Goal: Task Accomplishment & Management: Manage account settings

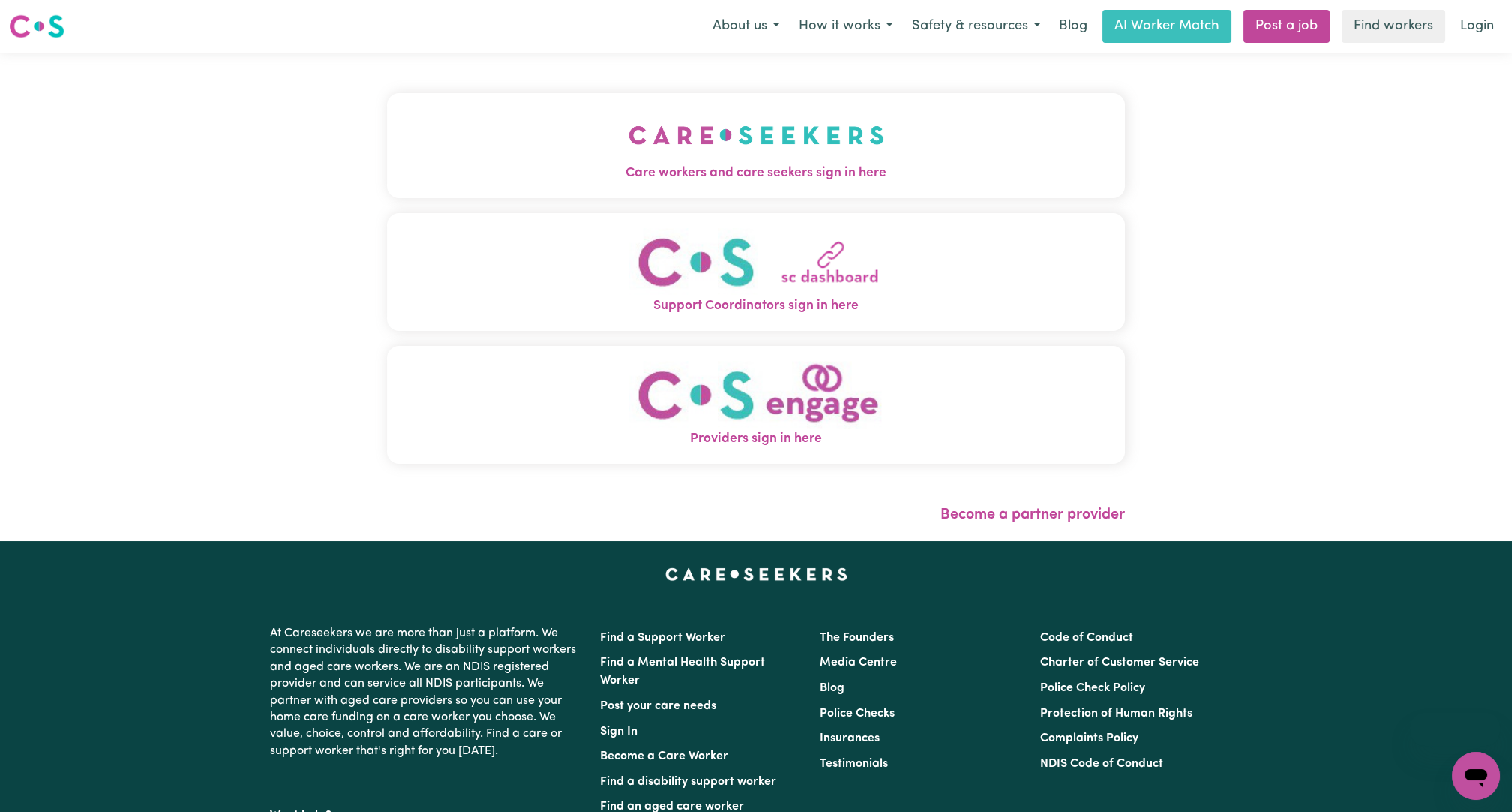
click at [777, 152] on button "Care workers and care seekers sign in here" at bounding box center [756, 145] width 738 height 105
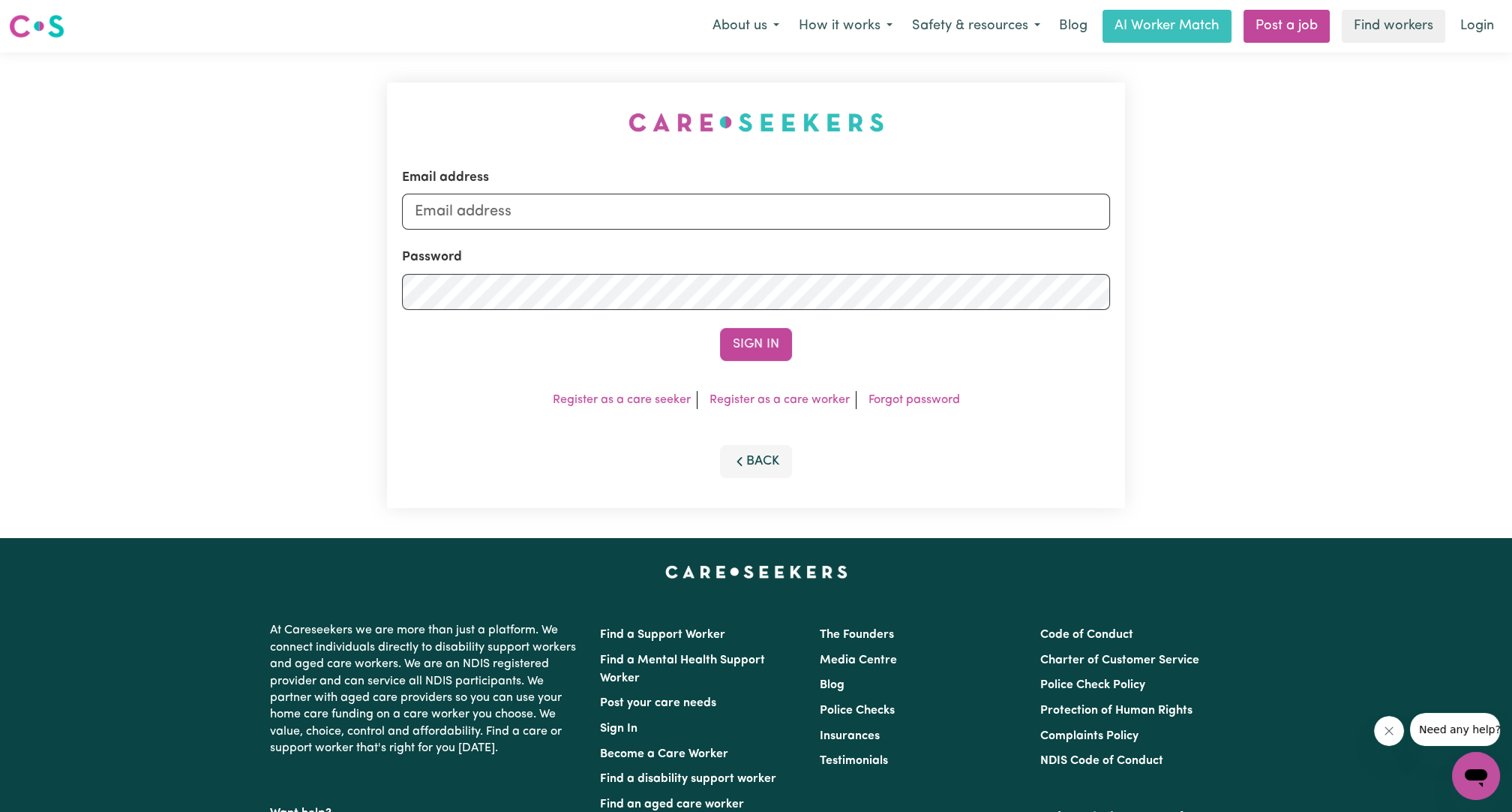
click at [754, 231] on form "Email address Password Sign In" at bounding box center [756, 264] width 708 height 193
click at [743, 218] on input "Email address" at bounding box center [756, 211] width 708 height 36
drag, startPoint x: 493, startPoint y: 210, endPoint x: 896, endPoint y: 222, distance: 403.2
click at [896, 222] on input "[EMAIL_ADDRESS][PERSON_NAME][DOMAIN_NAME]" at bounding box center [756, 211] width 708 height 36
type input "[EMAIL_ADDRESS][DOMAIN_NAME]"
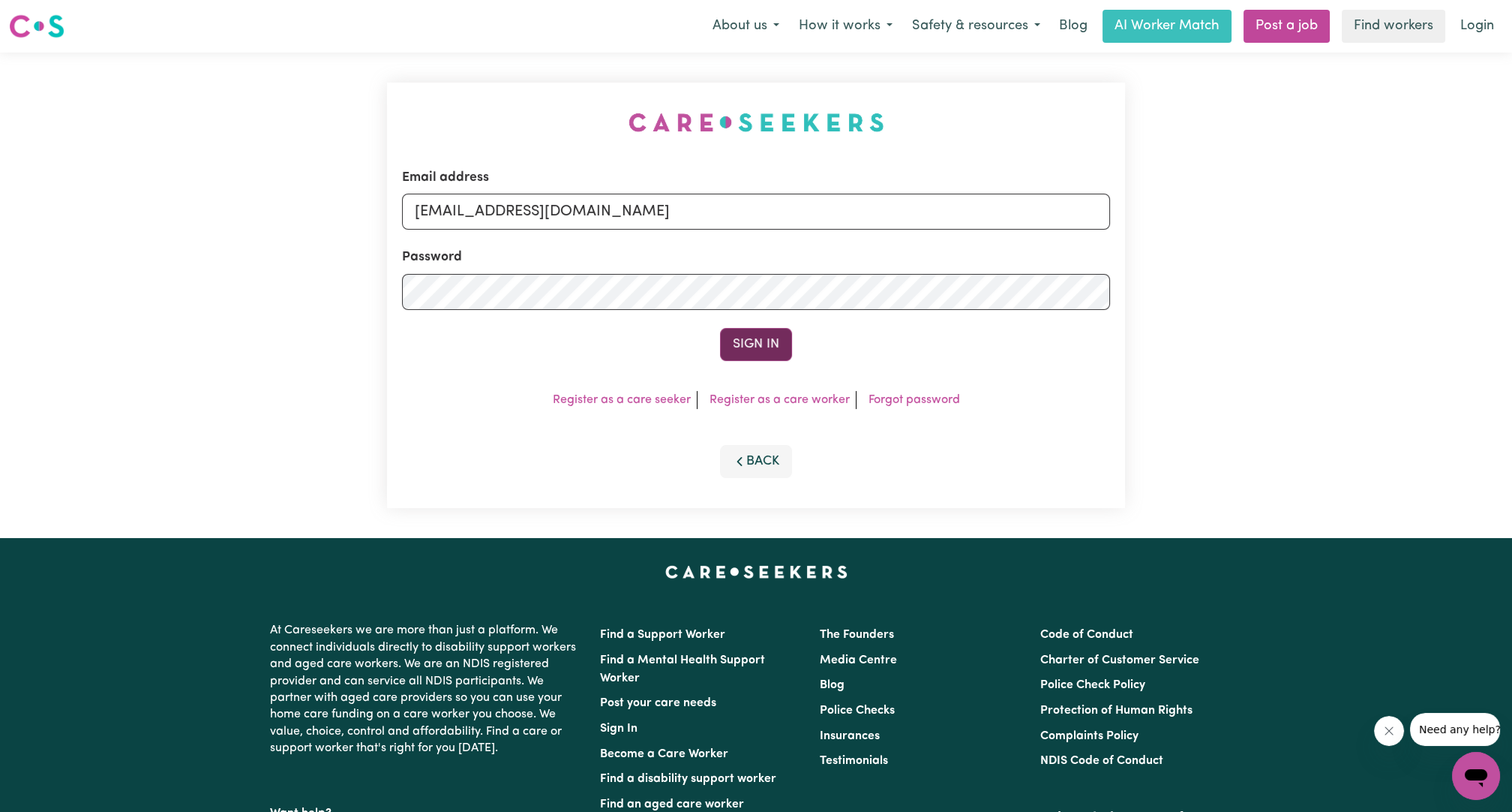
click at [751, 342] on button "Sign In" at bounding box center [756, 344] width 72 height 33
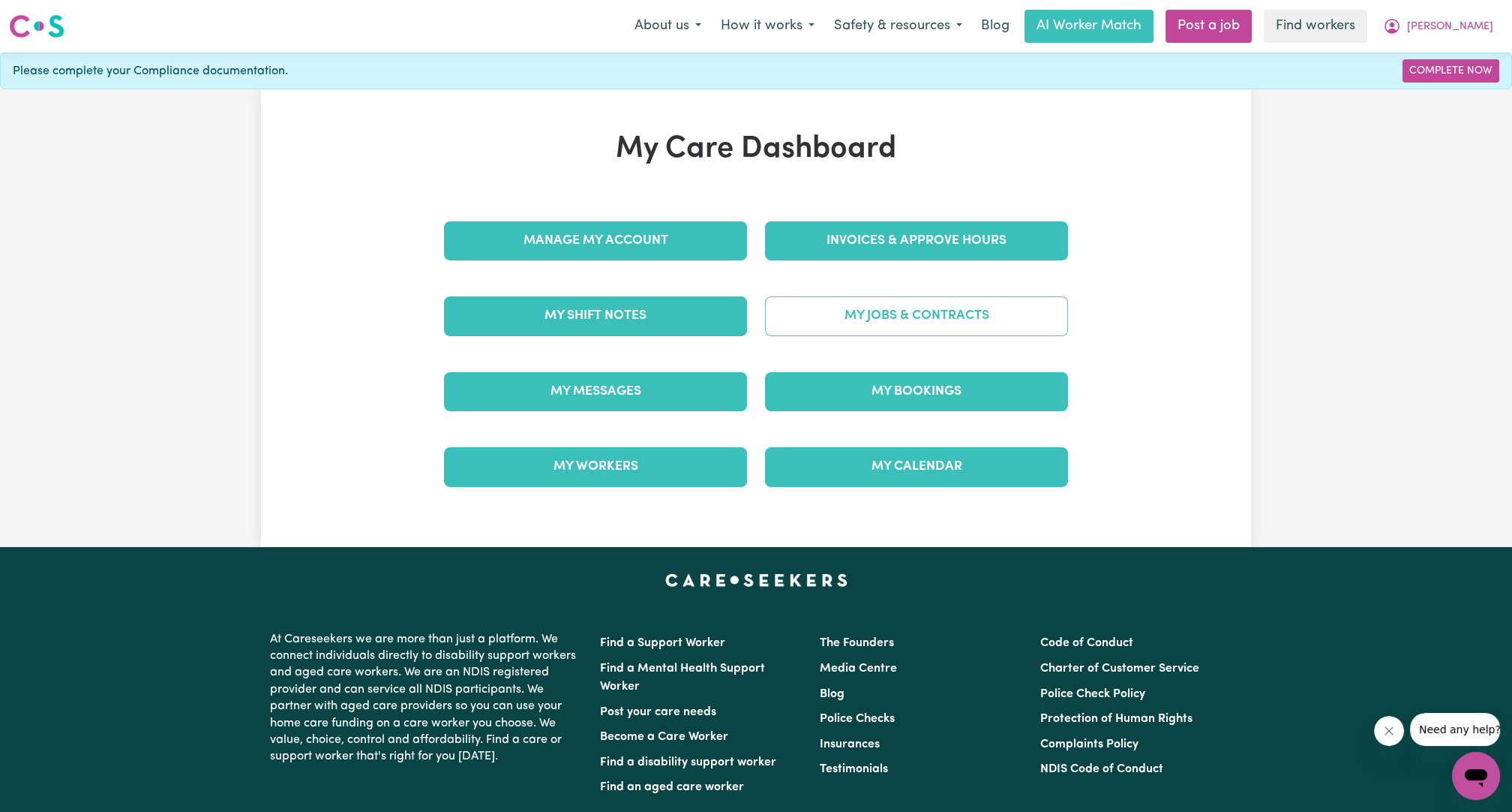
click at [940, 306] on link "My Jobs & Contracts" at bounding box center [917, 316] width 303 height 39
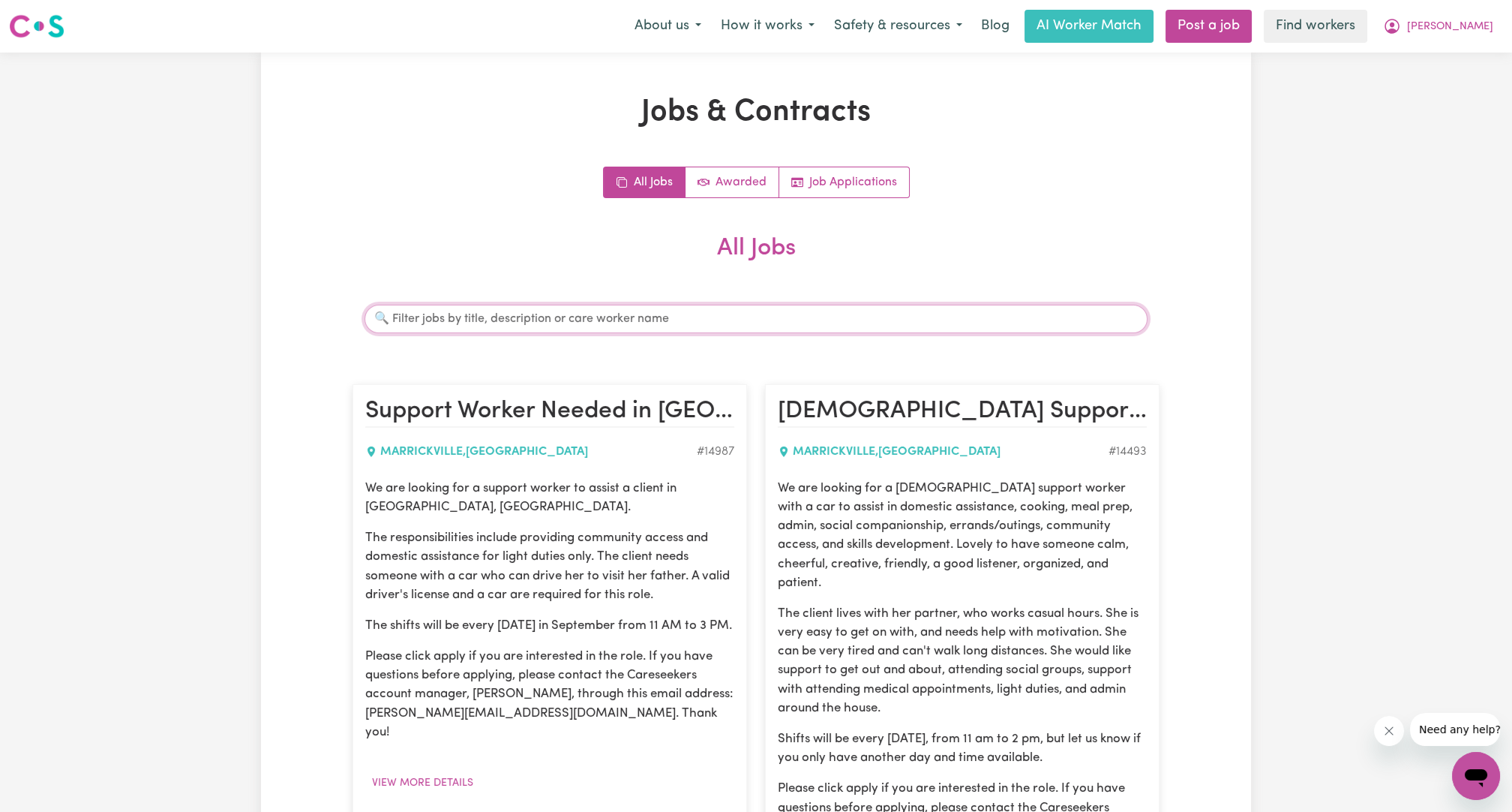
click at [595, 327] on input "Search jobs" at bounding box center [756, 319] width 783 height 29
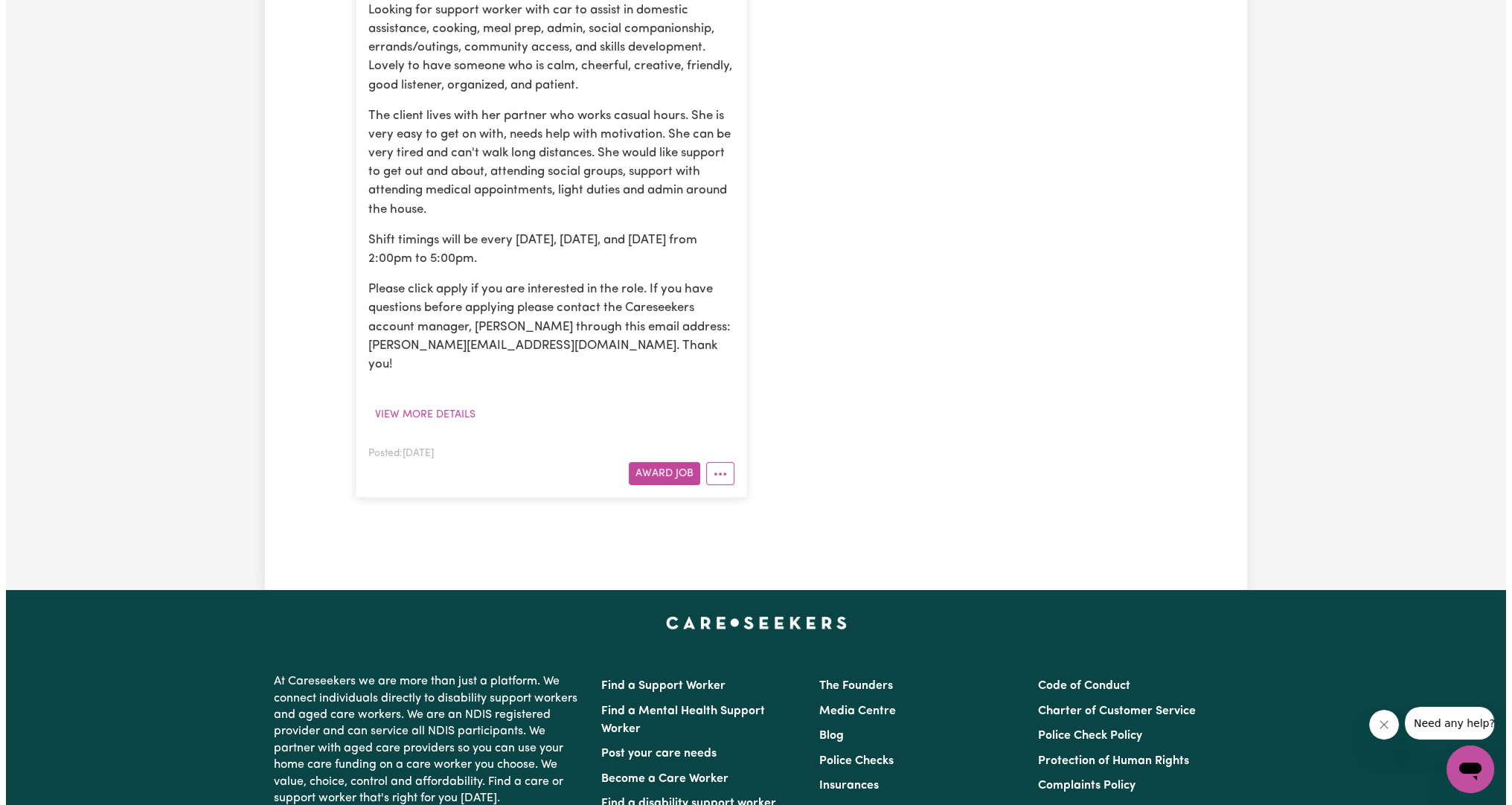
scroll to position [550, 0]
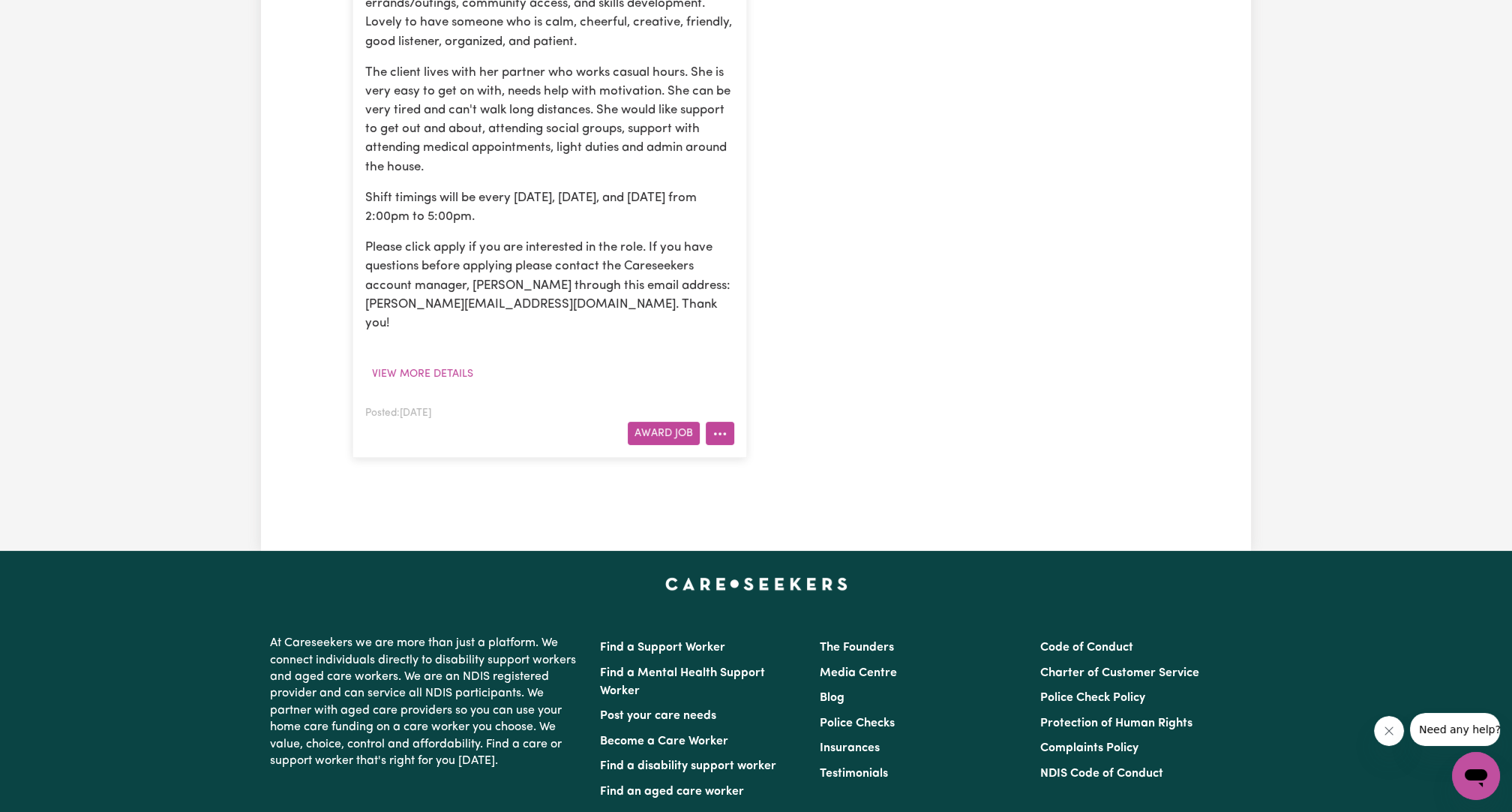
type input "rojlin"
click at [727, 422] on button "More options" at bounding box center [720, 434] width 29 height 24
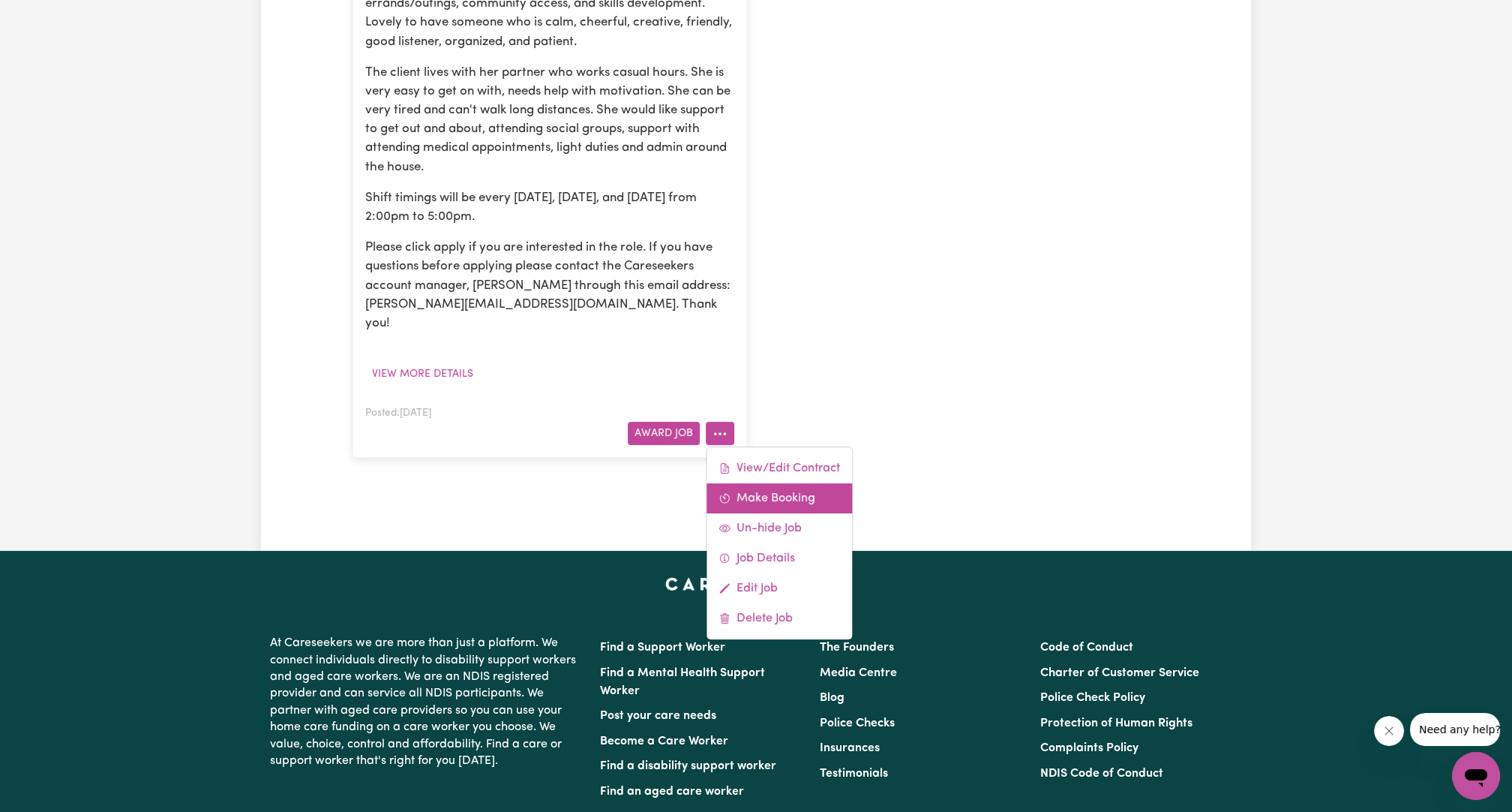
click at [750, 483] on link "Make Booking" at bounding box center [779, 499] width 146 height 30
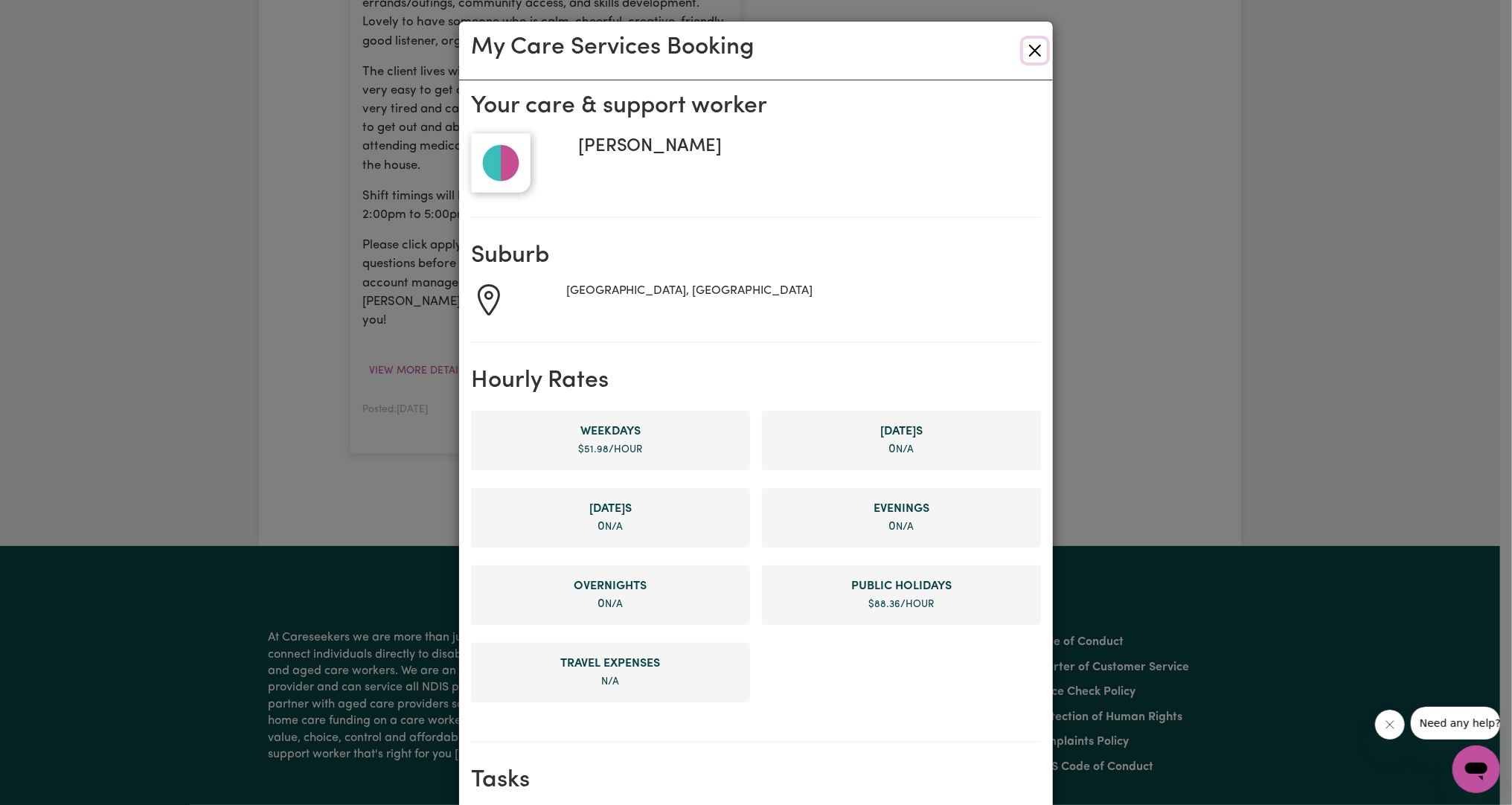
click at [1026, 56] on button "Close" at bounding box center [1034, 50] width 24 height 24
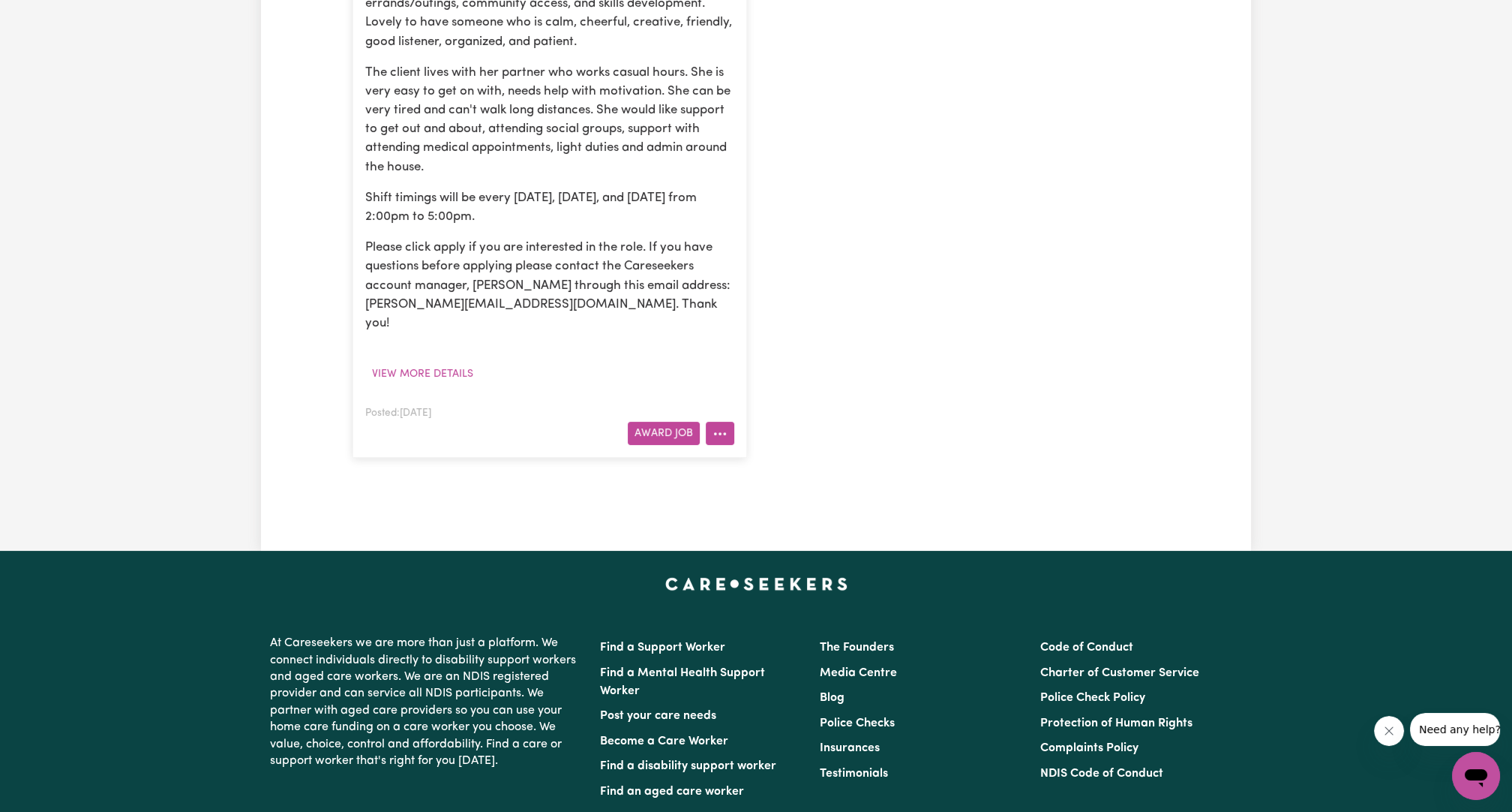
click at [720, 426] on icon "More options" at bounding box center [720, 434] width 15 height 15
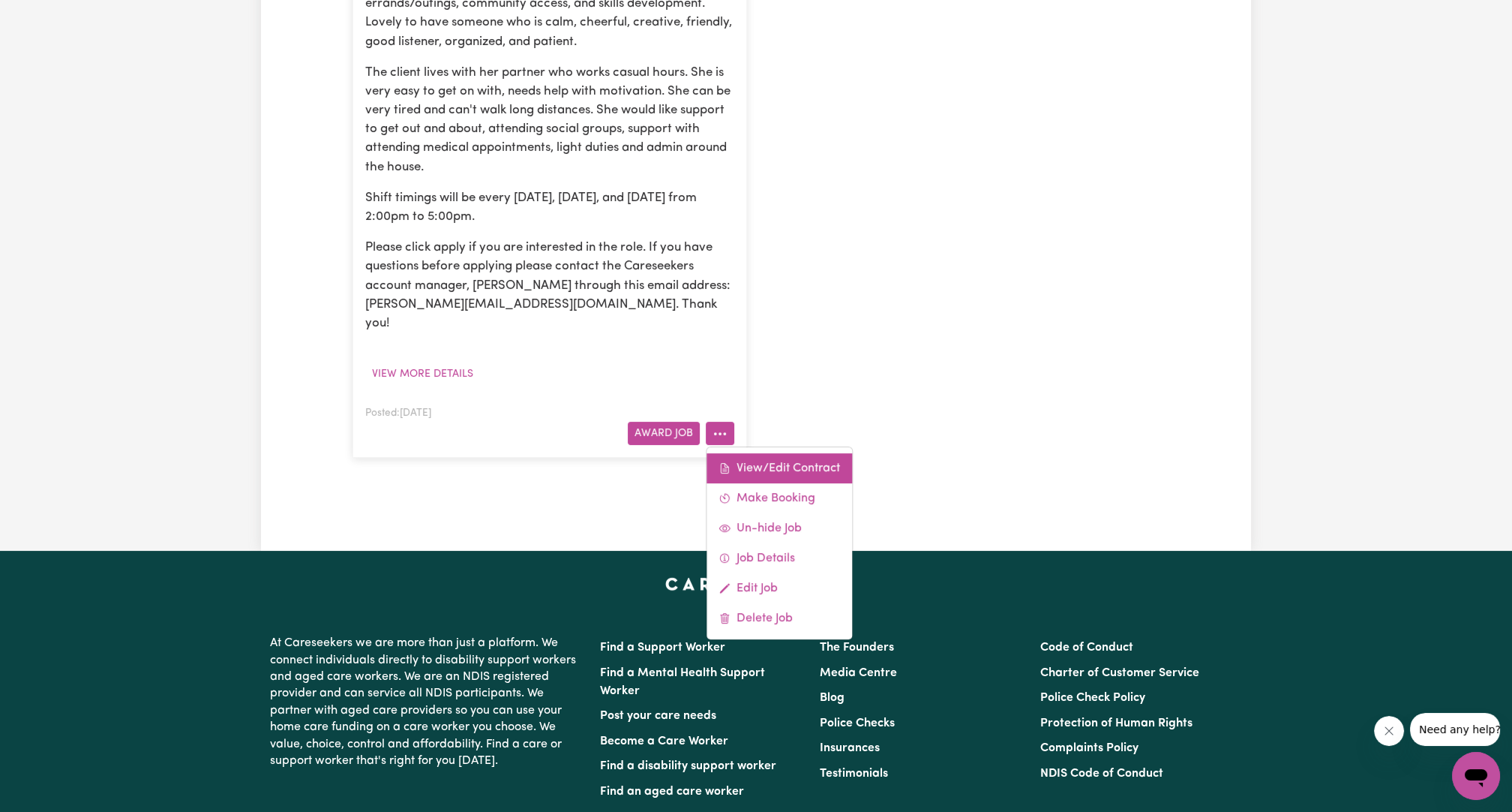
click at [740, 453] on link "View/Edit Contract" at bounding box center [779, 468] width 146 height 30
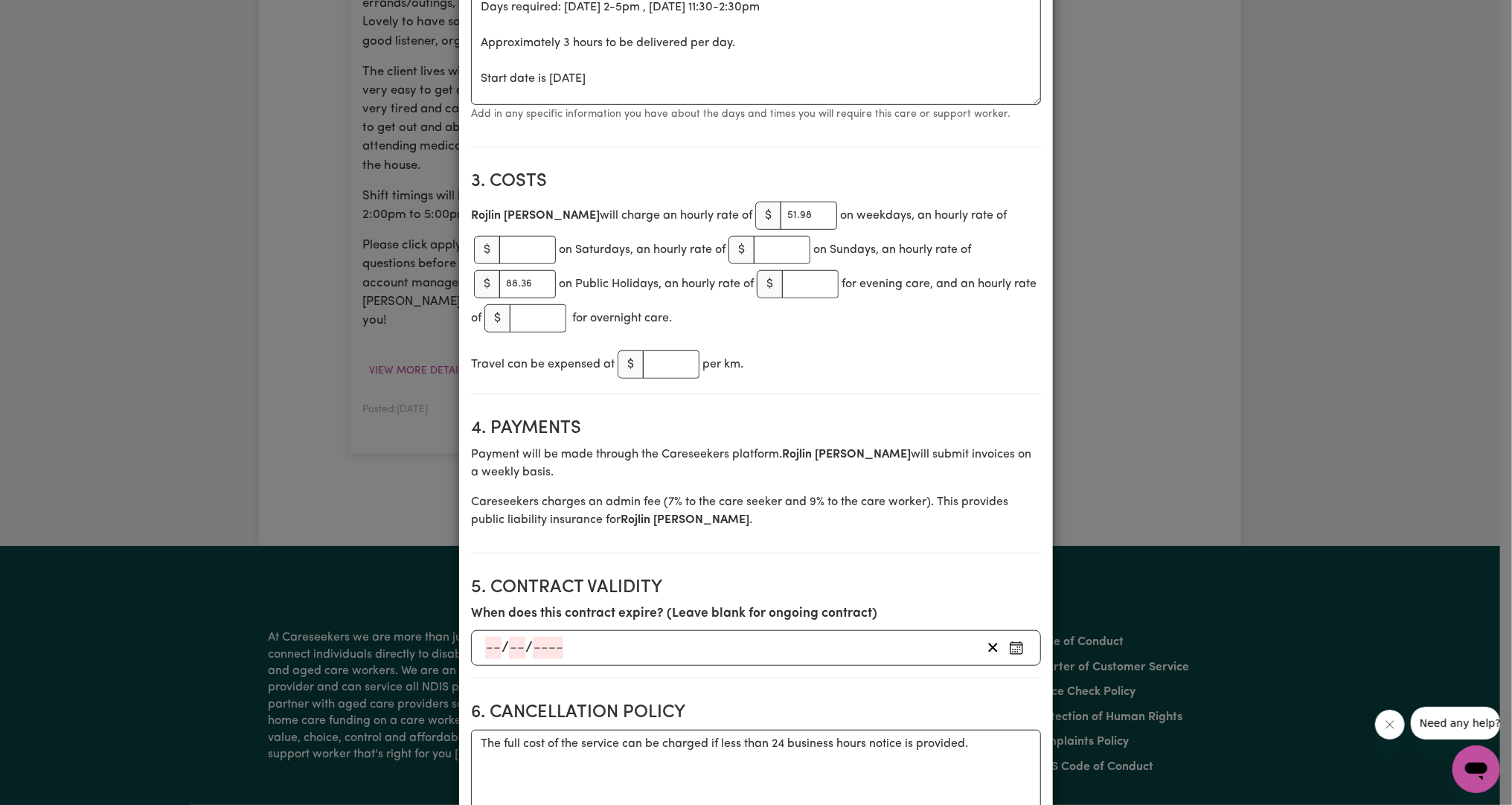
click at [721, 199] on div "[PERSON_NAME] will charge an hourly rate of $ 51.98 on weekdays, an hourly rate…" at bounding box center [756, 267] width 570 height 137
click at [781, 215] on input "51.98" at bounding box center [809, 215] width 57 height 28
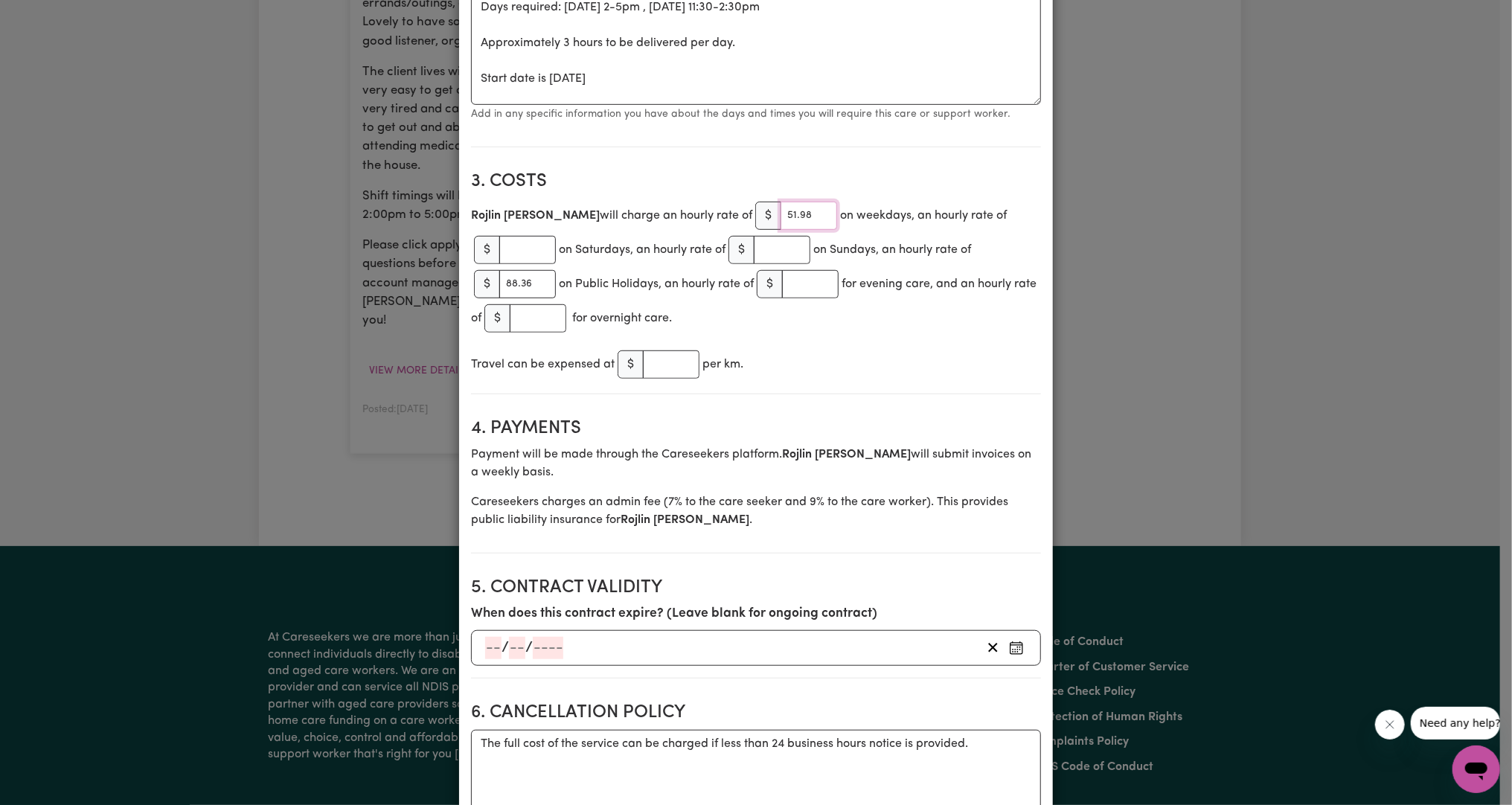
scroll to position [0, 0]
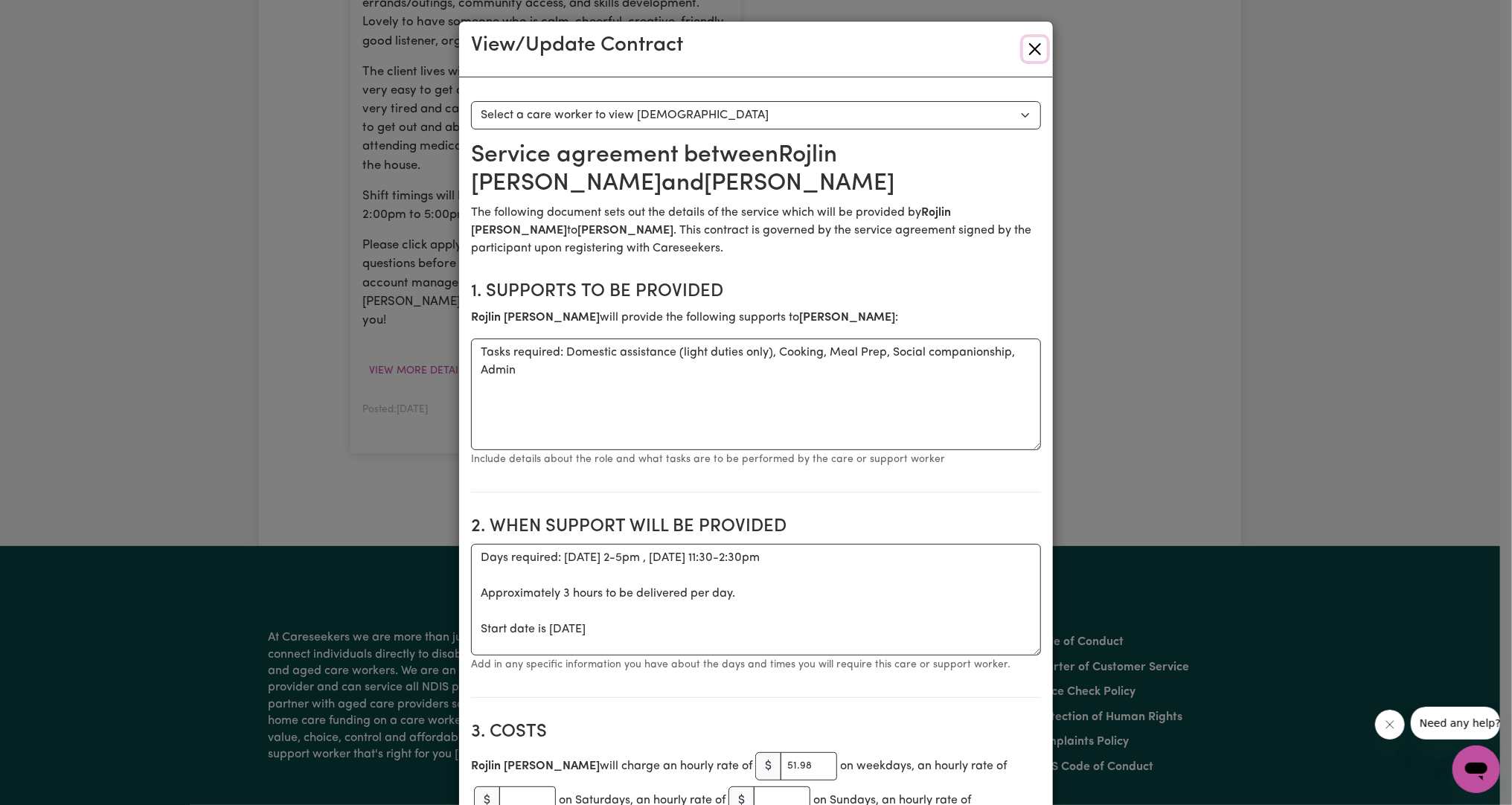
click at [1023, 42] on button "Close" at bounding box center [1034, 49] width 24 height 24
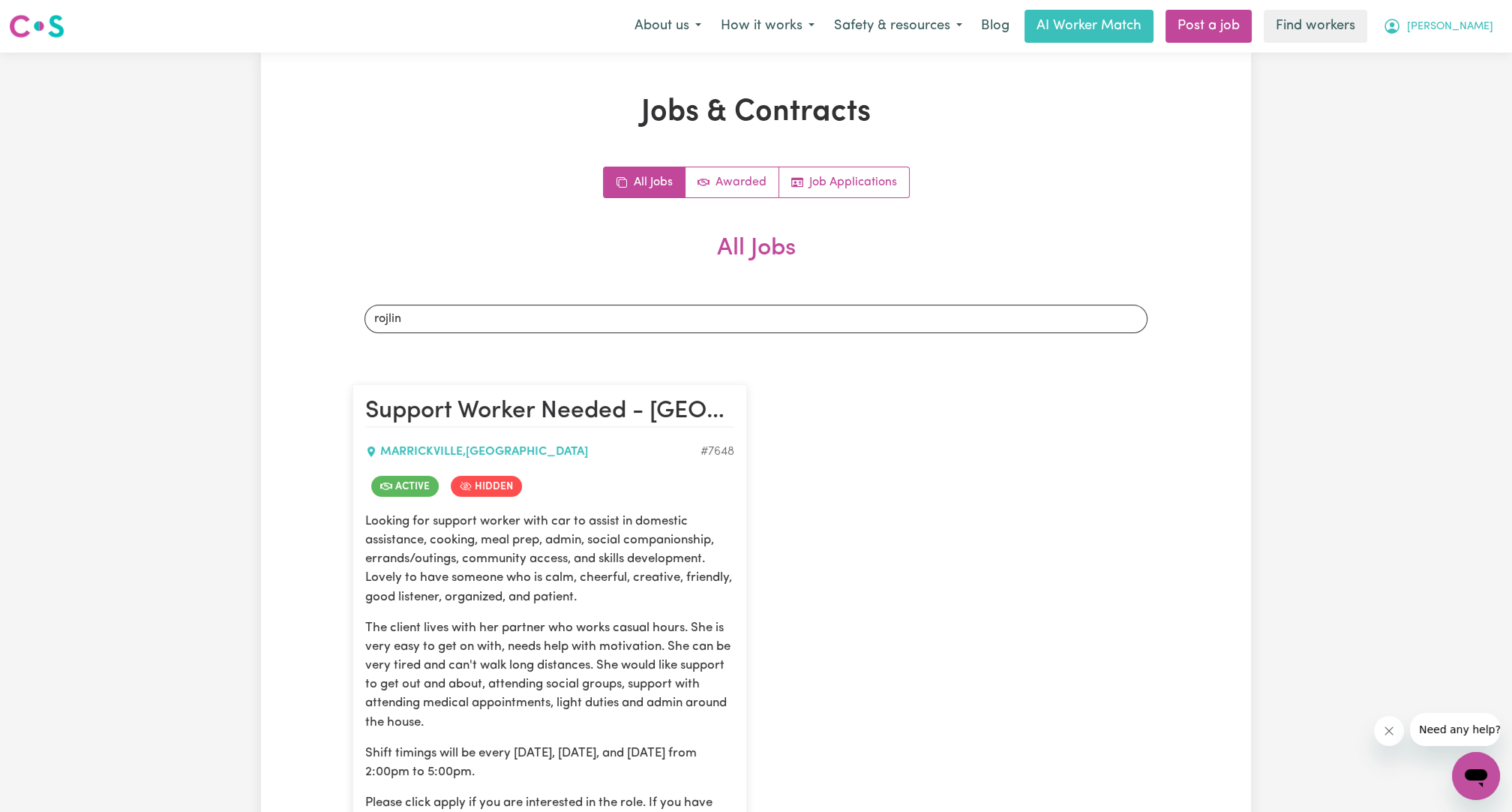
click at [1485, 33] on span "[PERSON_NAME]" at bounding box center [1451, 27] width 86 height 17
click at [1446, 83] on link "Logout" at bounding box center [1443, 87] width 119 height 29
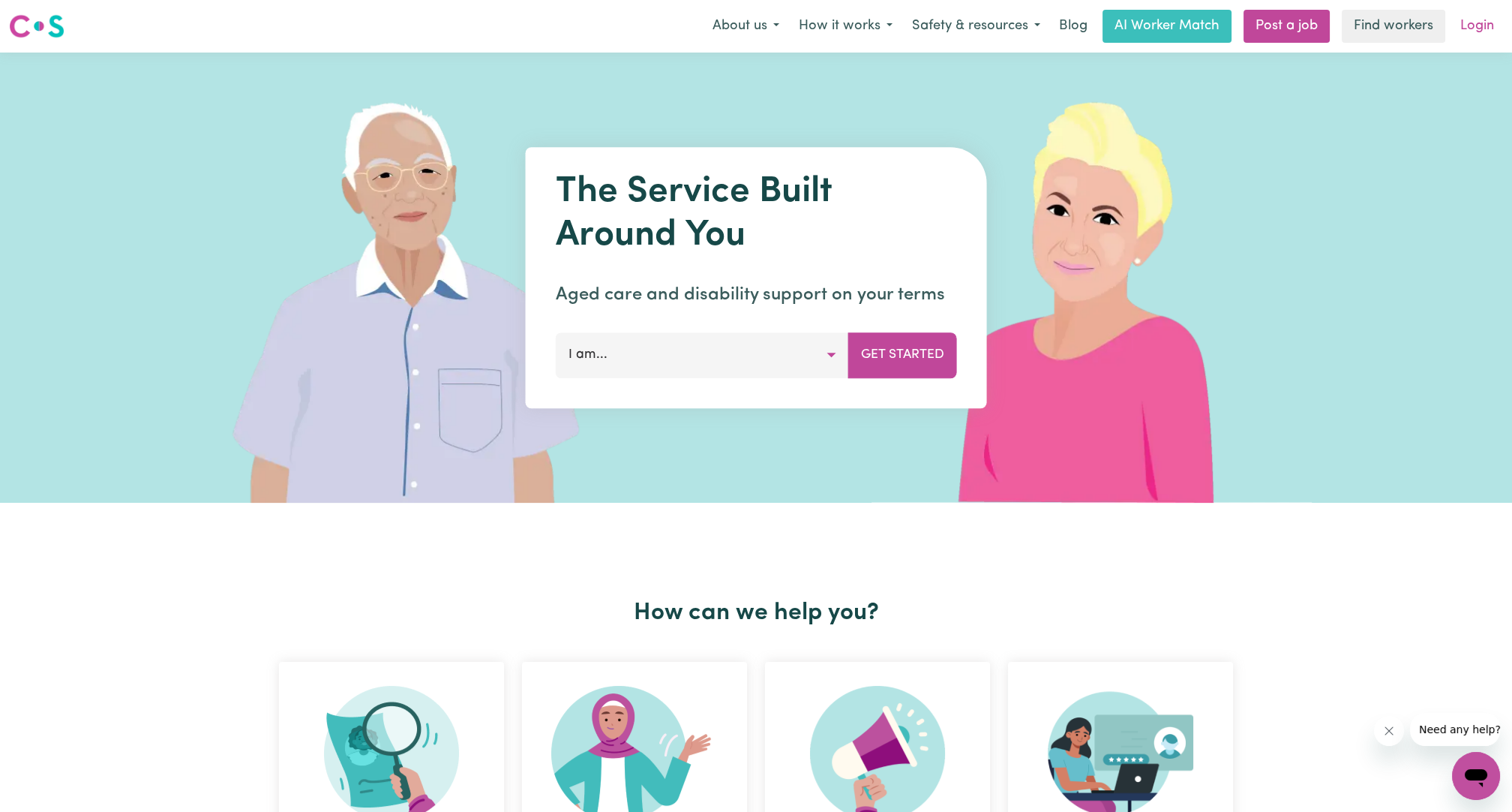
click at [1472, 38] on link "Login" at bounding box center [1477, 26] width 51 height 33
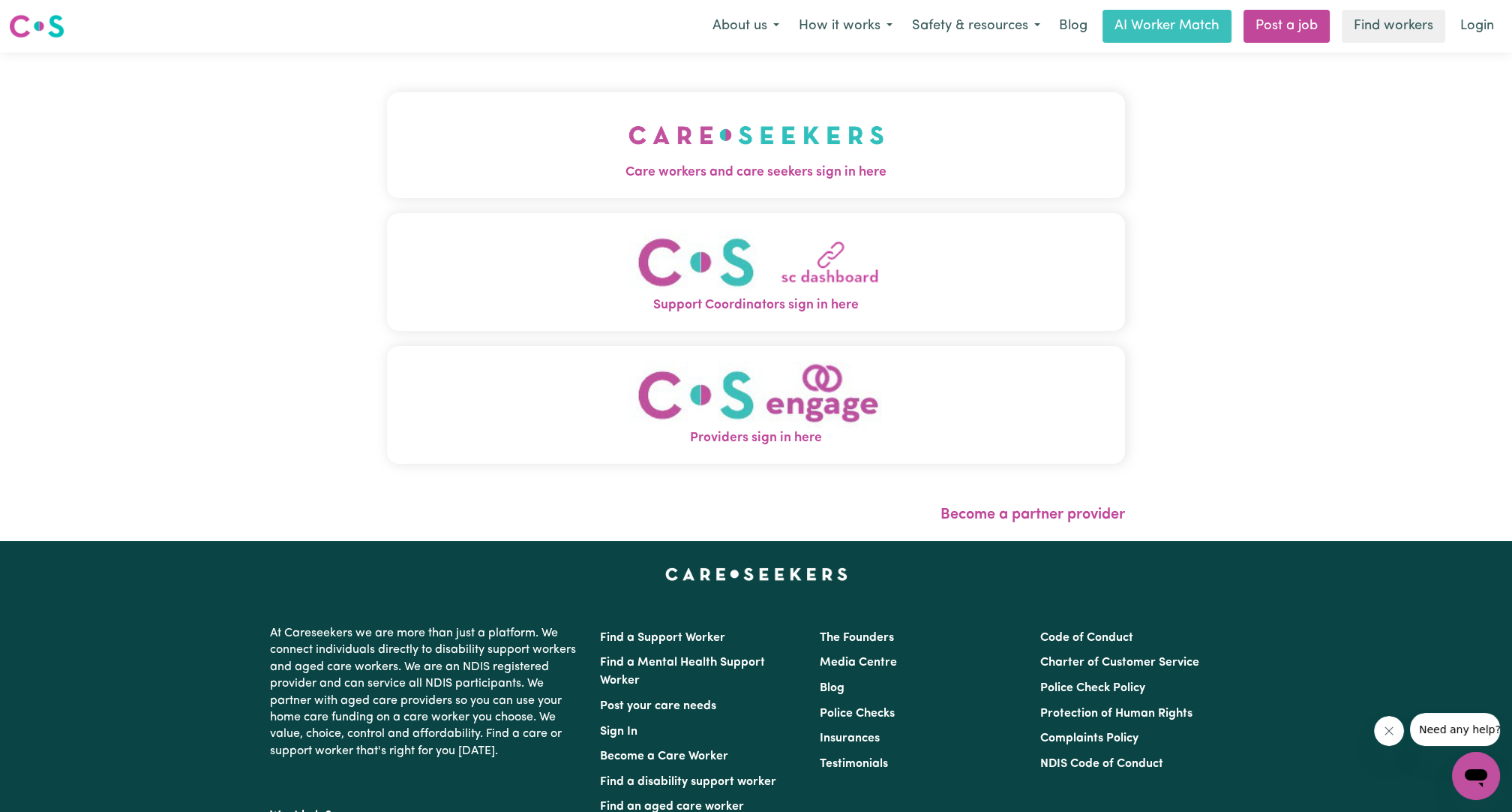
click at [940, 147] on div "Care workers and care seekers sign in here Support Coordinators sign in here Pr…" at bounding box center [756, 296] width 756 height 489
click at [940, 147] on button "Care workers and care seekers sign in here" at bounding box center [756, 145] width 738 height 105
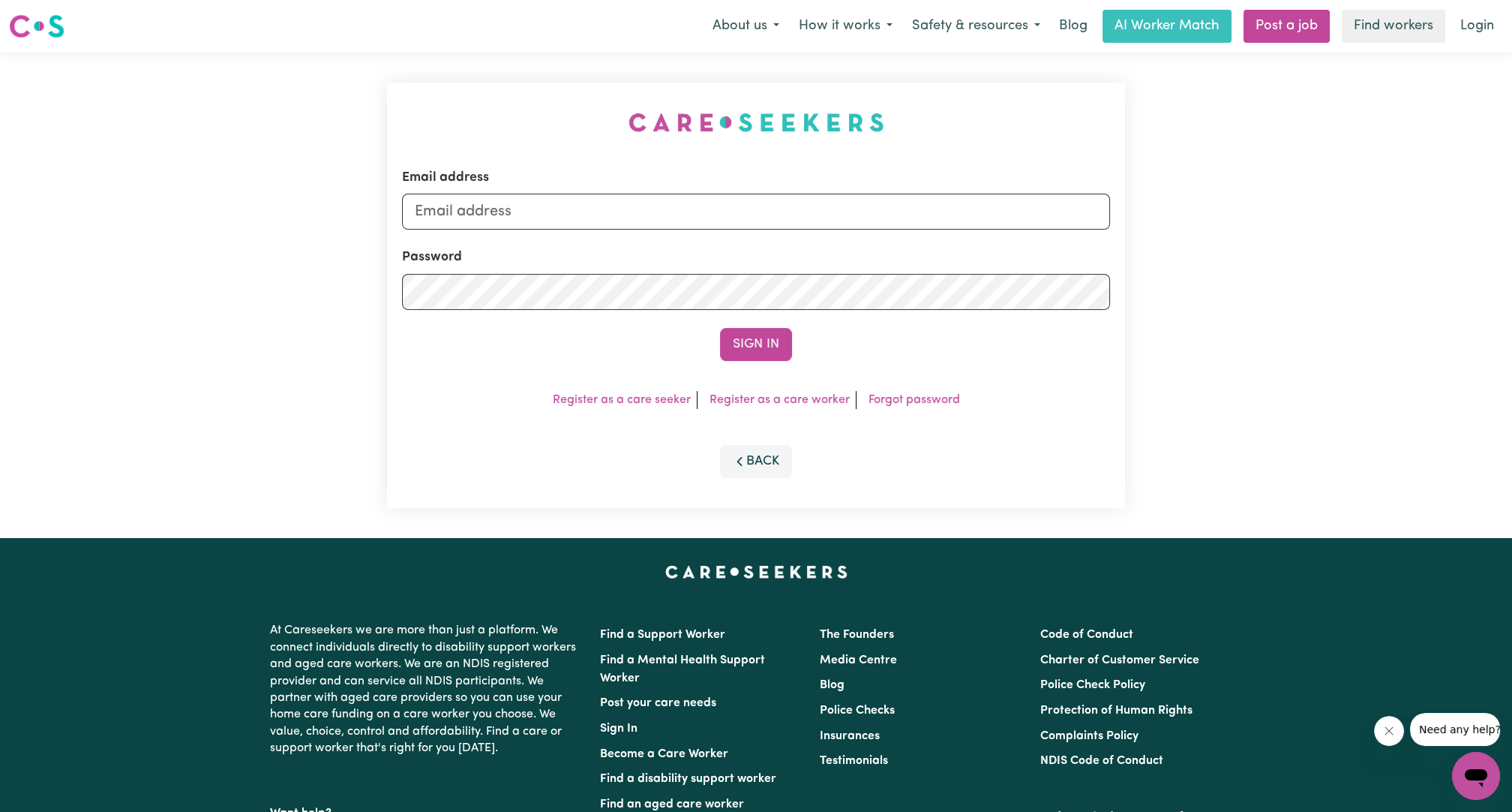
click at [892, 182] on div "Email address Password Sign In Register as a care seeker Register as a care wor…" at bounding box center [756, 295] width 756 height 486
click at [857, 217] on input "Email address" at bounding box center [756, 211] width 708 height 36
drag, startPoint x: 494, startPoint y: 211, endPoint x: 876, endPoint y: 239, distance: 383.0
click at [870, 240] on form "Email address [EMAIL_ADDRESS][PERSON_NAME][DOMAIN_NAME] Password Sign In" at bounding box center [756, 264] width 708 height 193
type input "superuser~[EMAIL_ADDRESS][DOMAIN_NAME]"
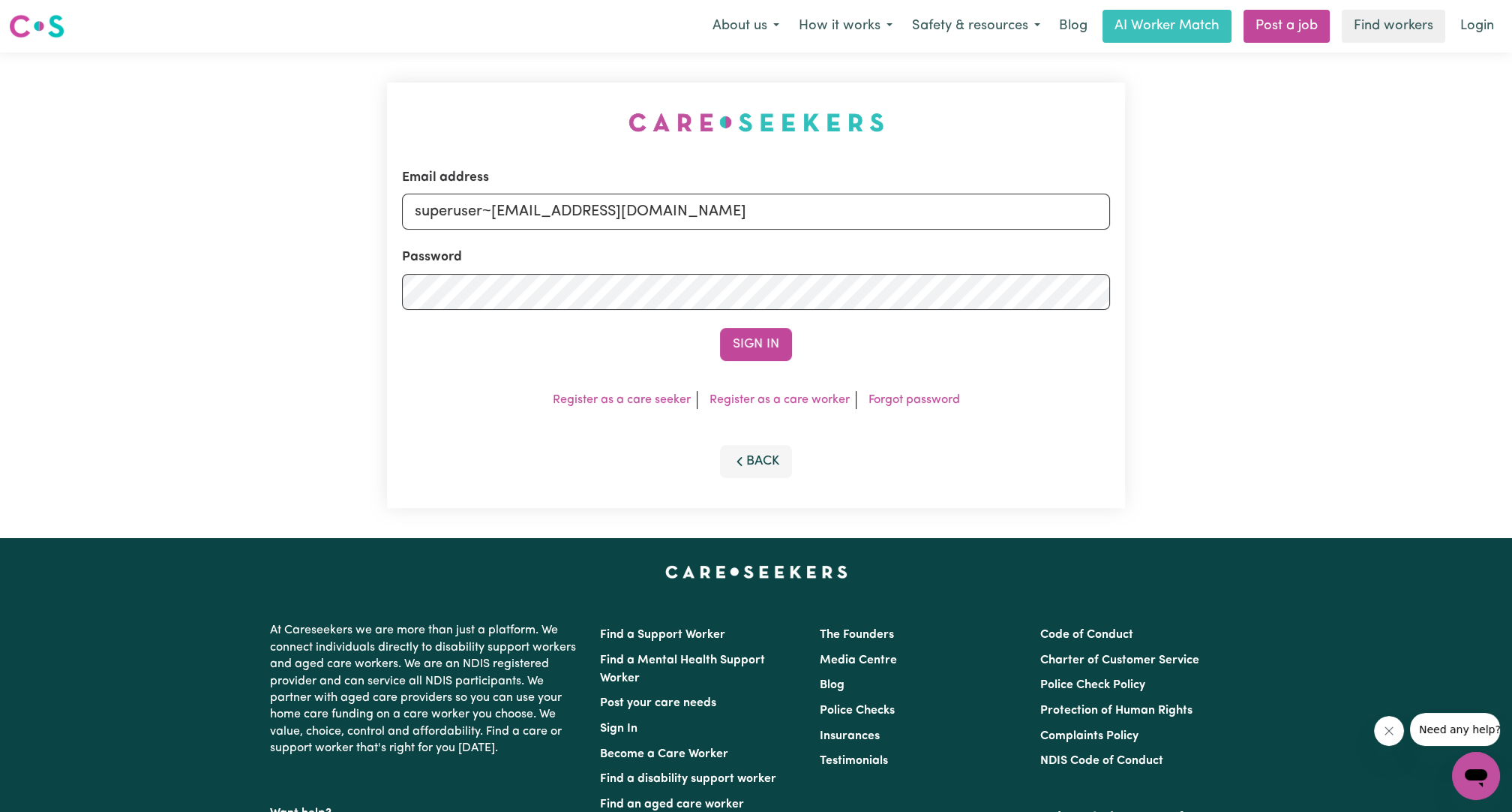
click at [769, 349] on button "Sign In" at bounding box center [756, 344] width 72 height 33
